Goal: Navigation & Orientation: Find specific page/section

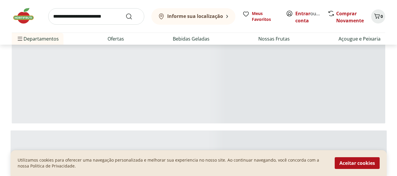
scroll to position [294, 0]
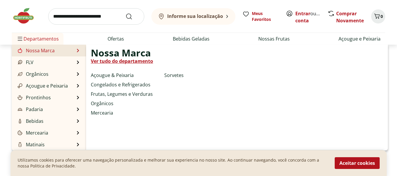
click at [43, 51] on link "Nossa Marca" at bounding box center [35, 50] width 38 height 7
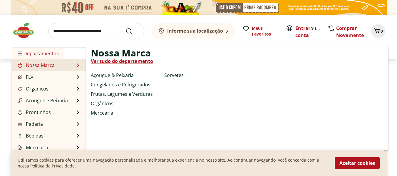
select select "**********"
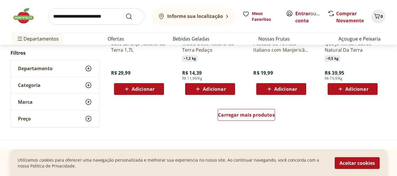
scroll to position [558, 0]
